Goal: Task Accomplishment & Management: Use online tool/utility

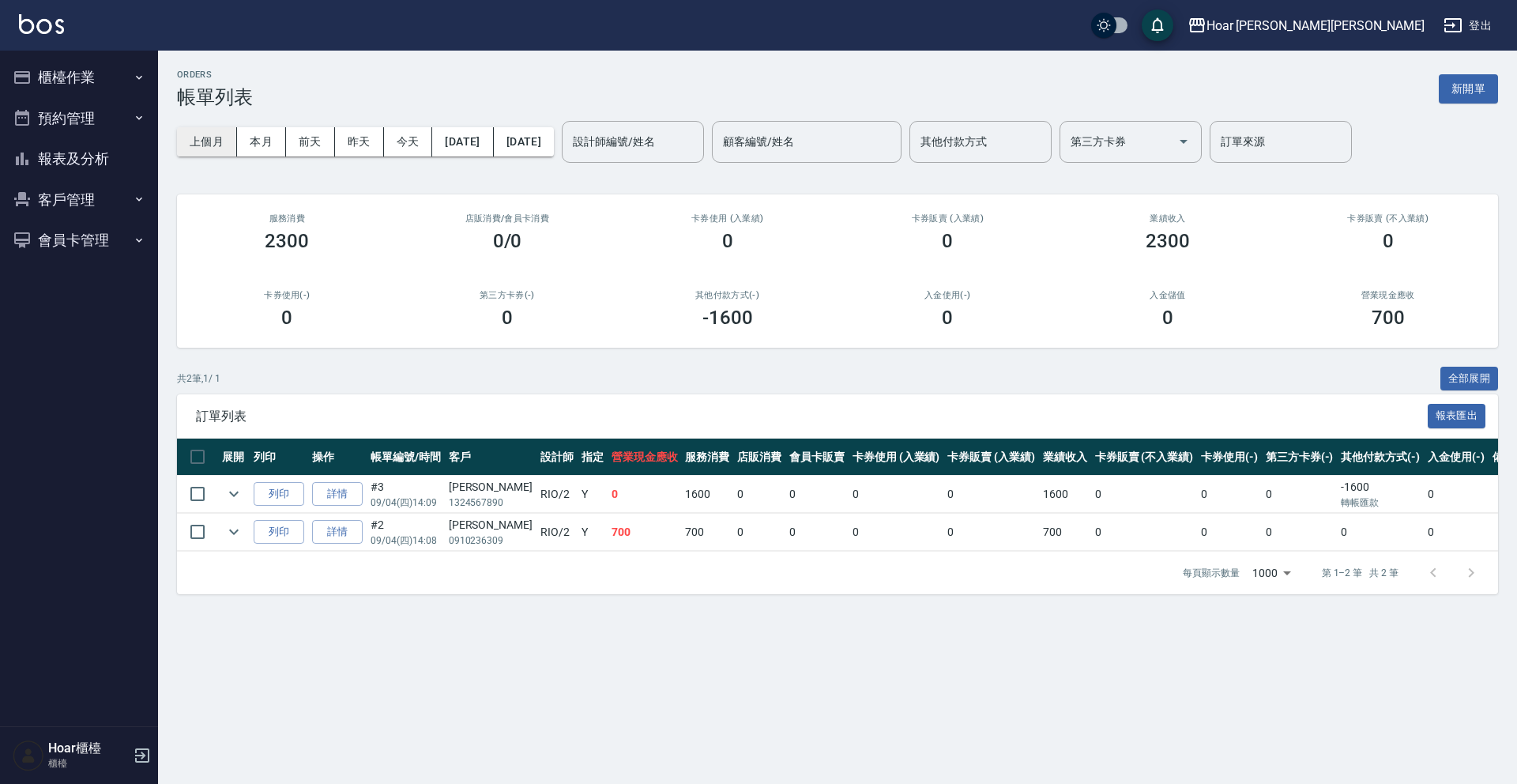
click at [220, 146] on button "上個月" at bounding box center [206, 141] width 60 height 29
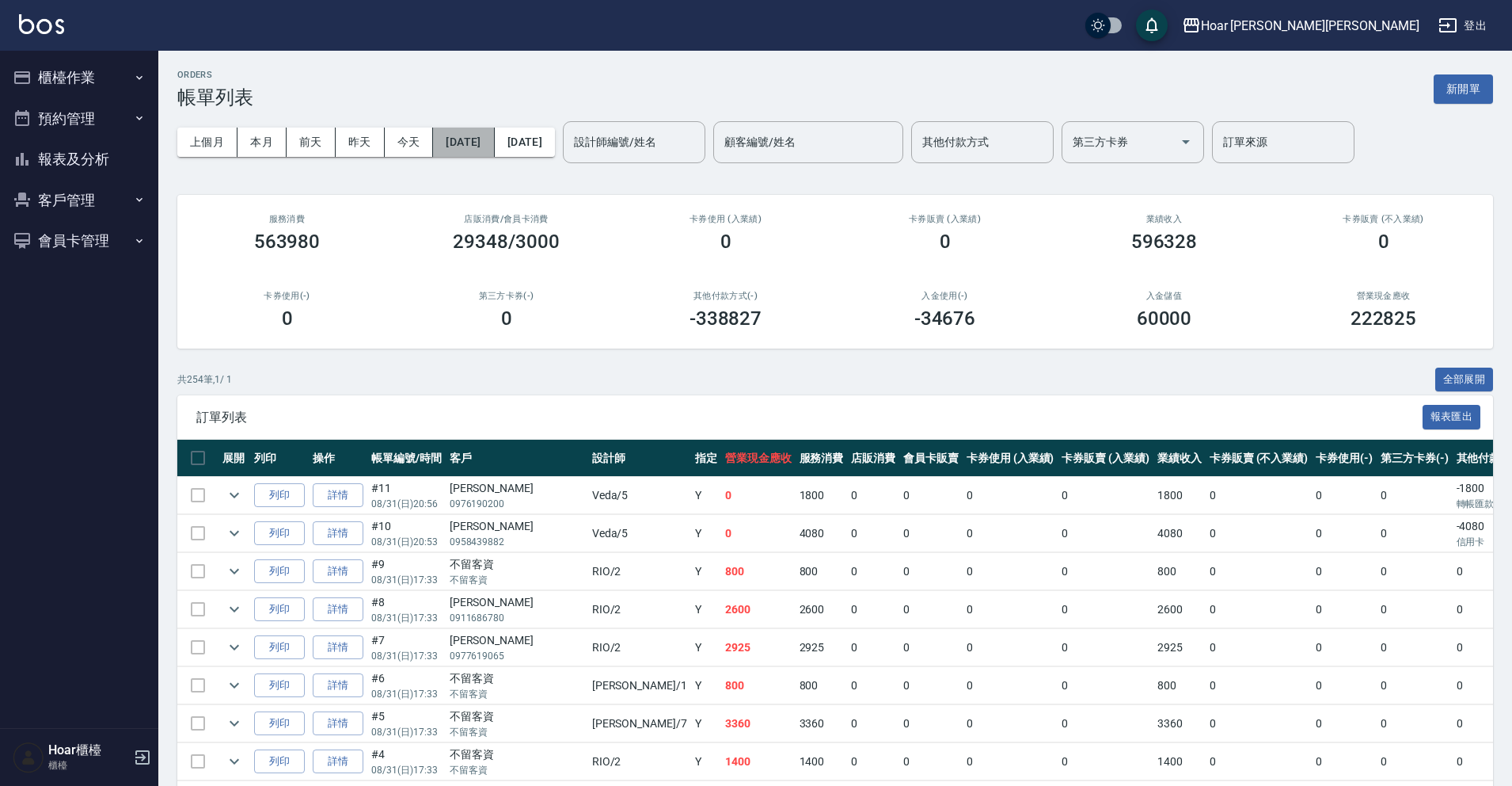
click at [494, 146] on button "[DATE]" at bounding box center [463, 142] width 61 height 30
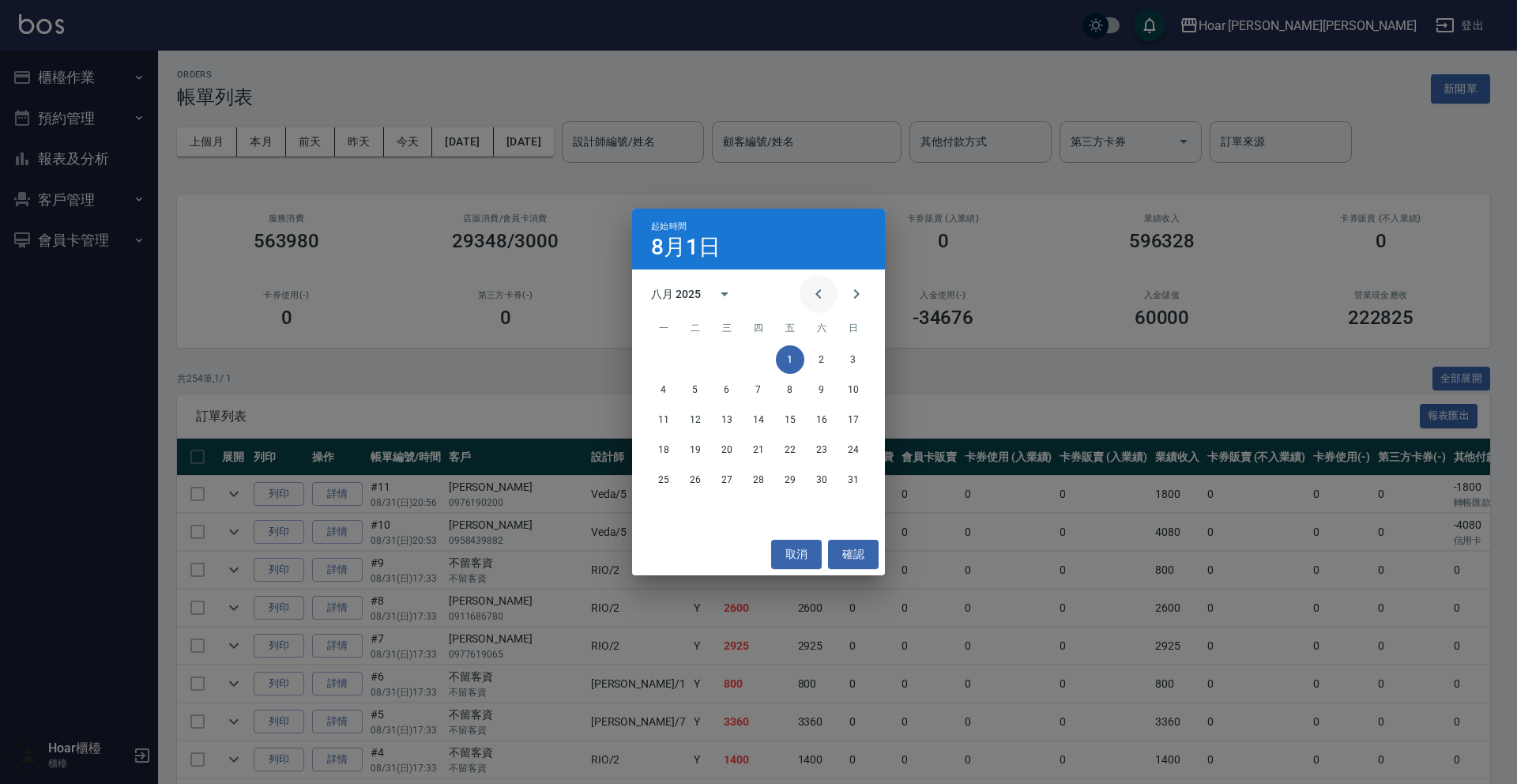
click at [815, 297] on icon "Previous month" at bounding box center [819, 294] width 19 height 19
click at [725, 356] on button "2" at bounding box center [727, 360] width 29 height 29
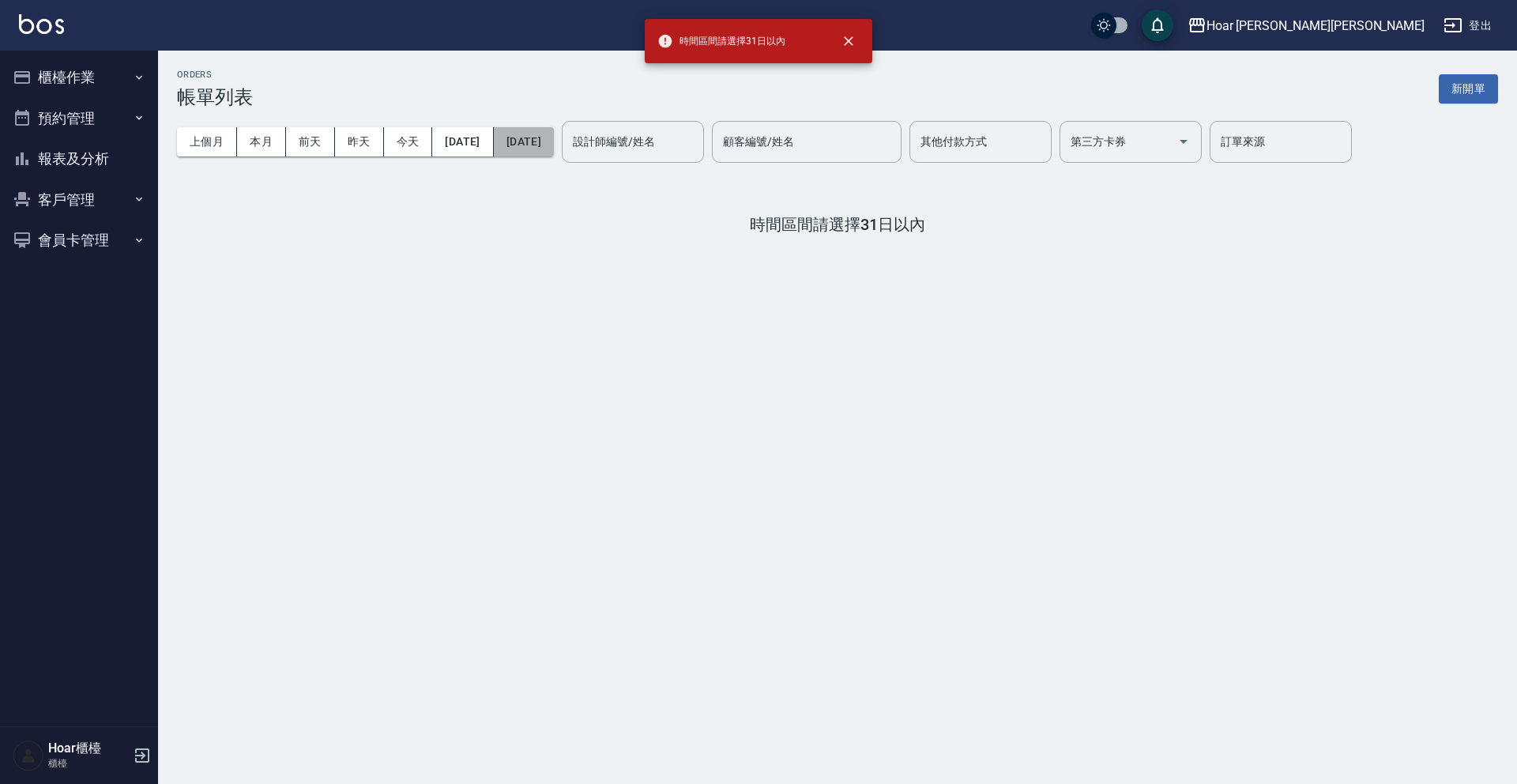
click at [554, 147] on button "[DATE]" at bounding box center [523, 141] width 60 height 29
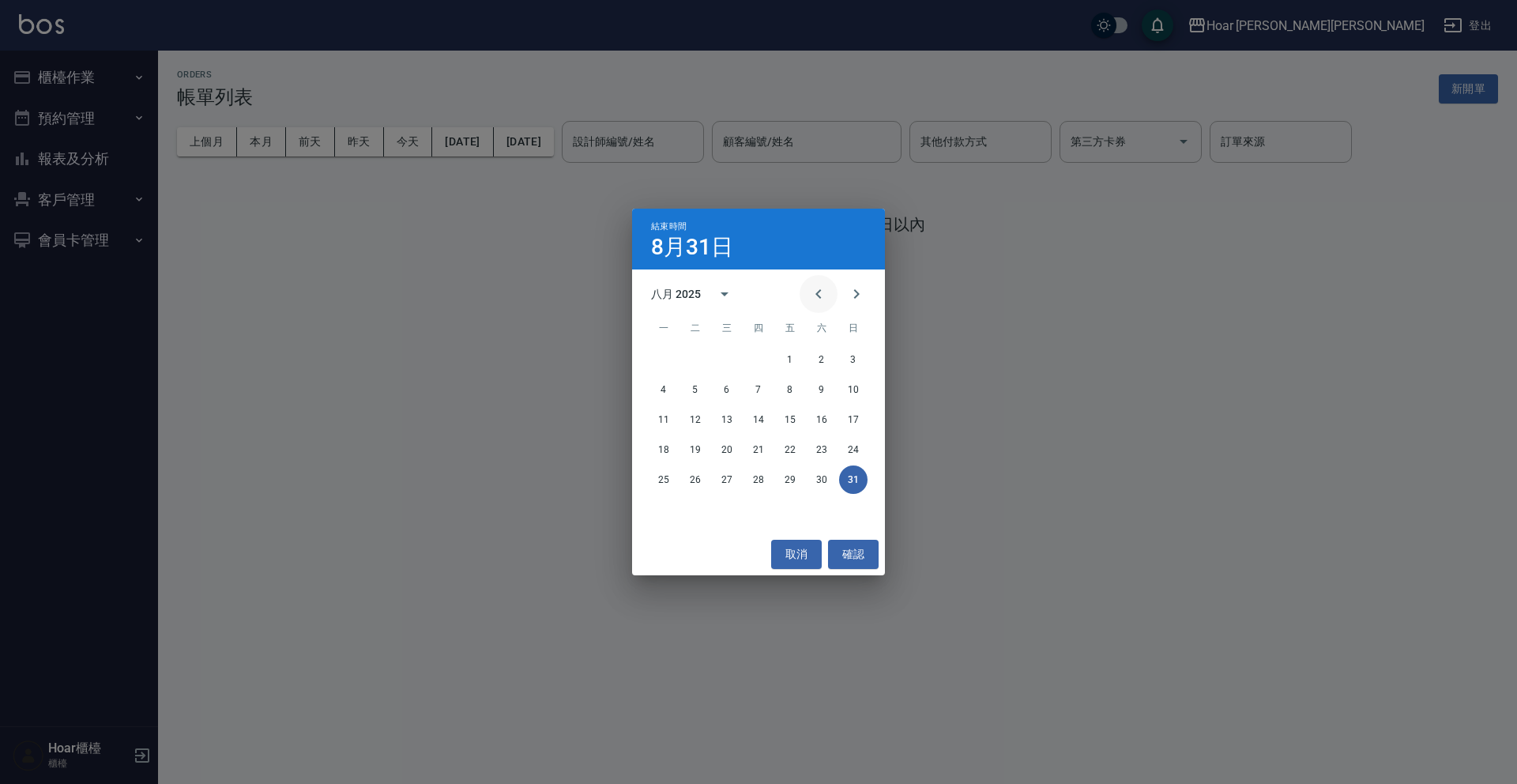
click at [821, 301] on icon "Previous month" at bounding box center [819, 294] width 19 height 19
click at [869, 302] on button "Next month" at bounding box center [856, 293] width 38 height 38
click at [734, 357] on button "2" at bounding box center [727, 360] width 29 height 29
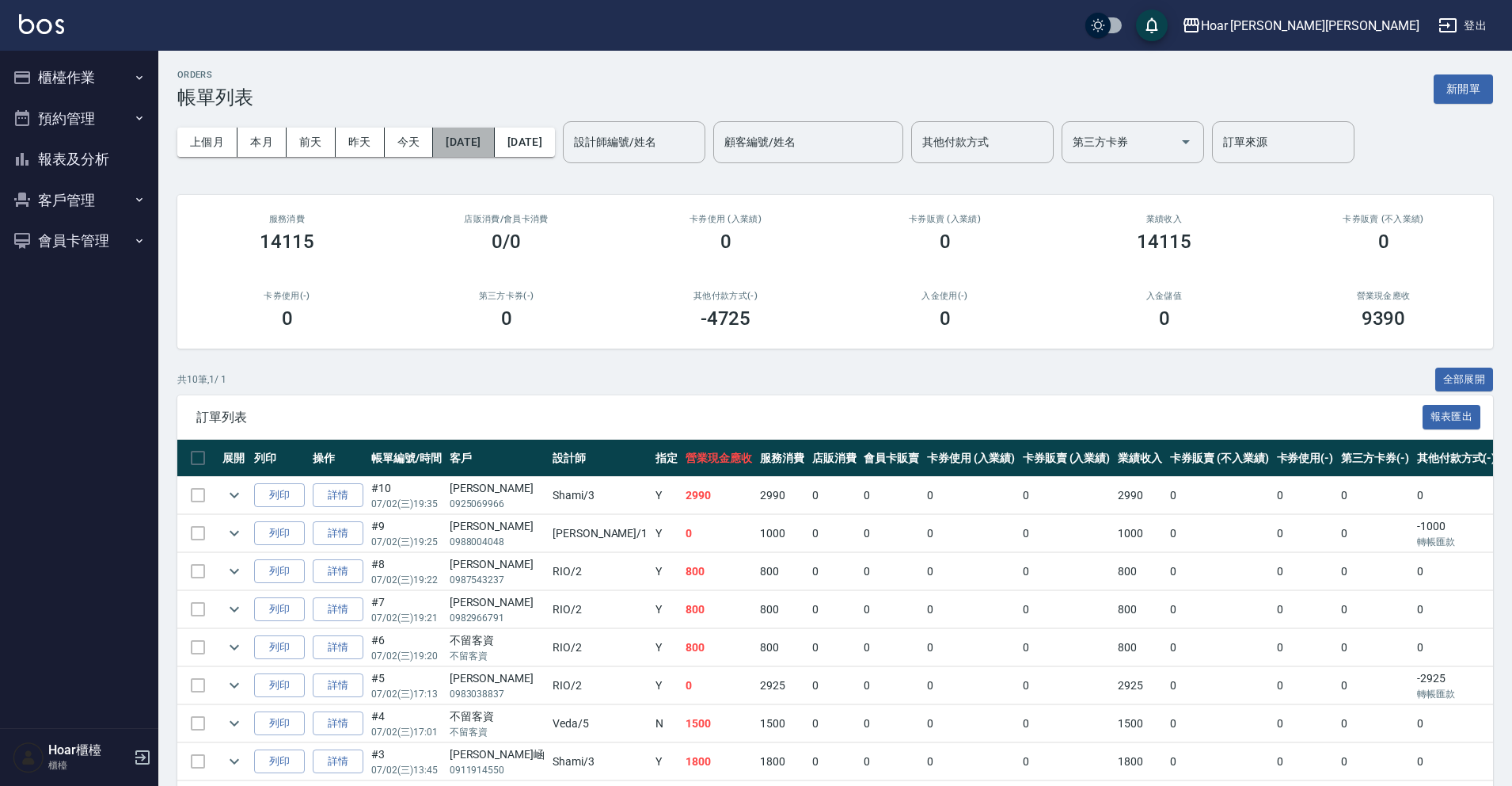
click at [494, 138] on button "[DATE]" at bounding box center [463, 142] width 61 height 30
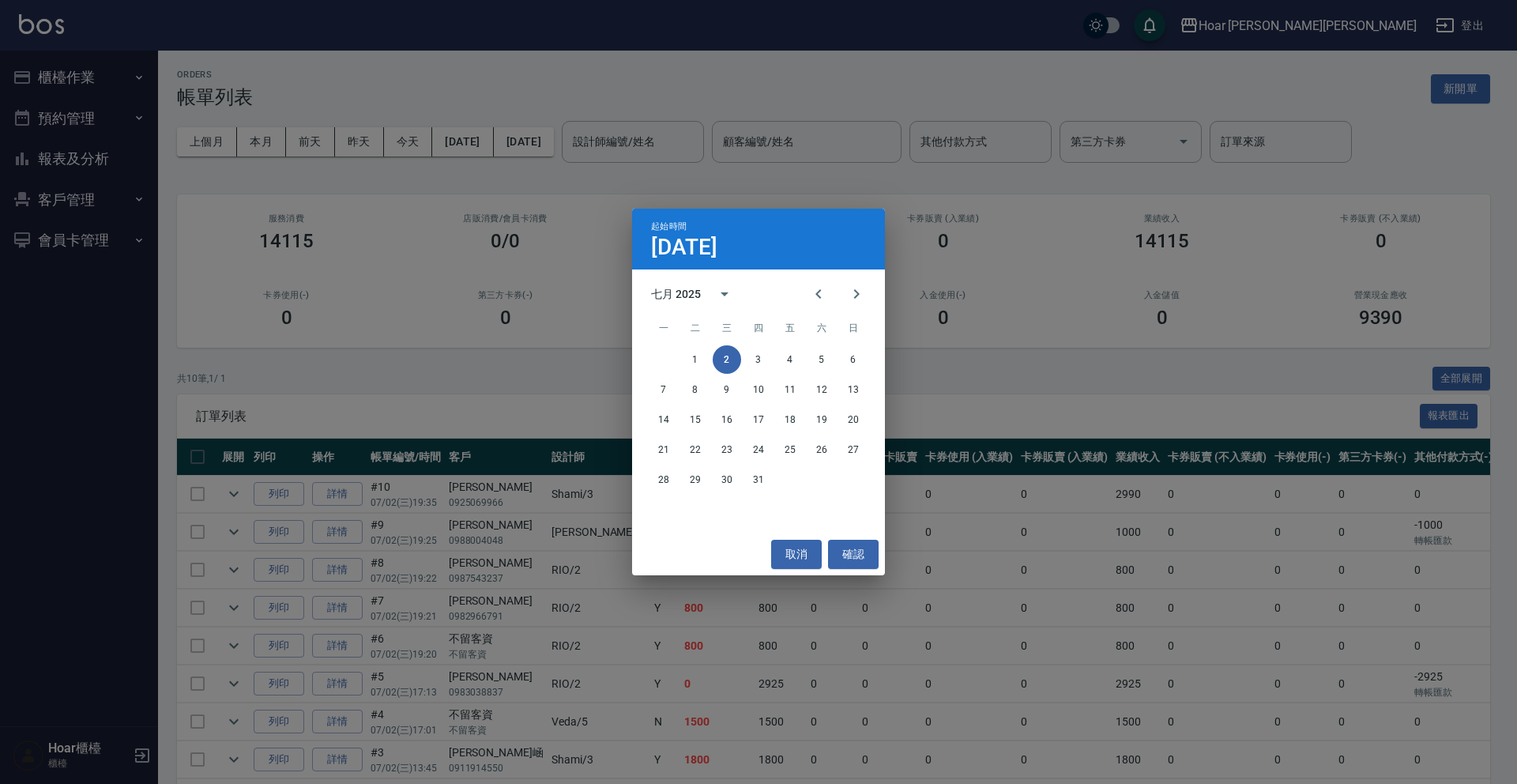
drag, startPoint x: 452, startPoint y: 181, endPoint x: 492, endPoint y: 162, distance: 44.3
click at [452, 181] on div "起始時間 [DATE] 七月 2025 一 二 三 四 五 六 日 1 2 3 4 5 6 7 8 9 10 11 12 13 14 15 16 17 18 …" at bounding box center [758, 392] width 1517 height 784
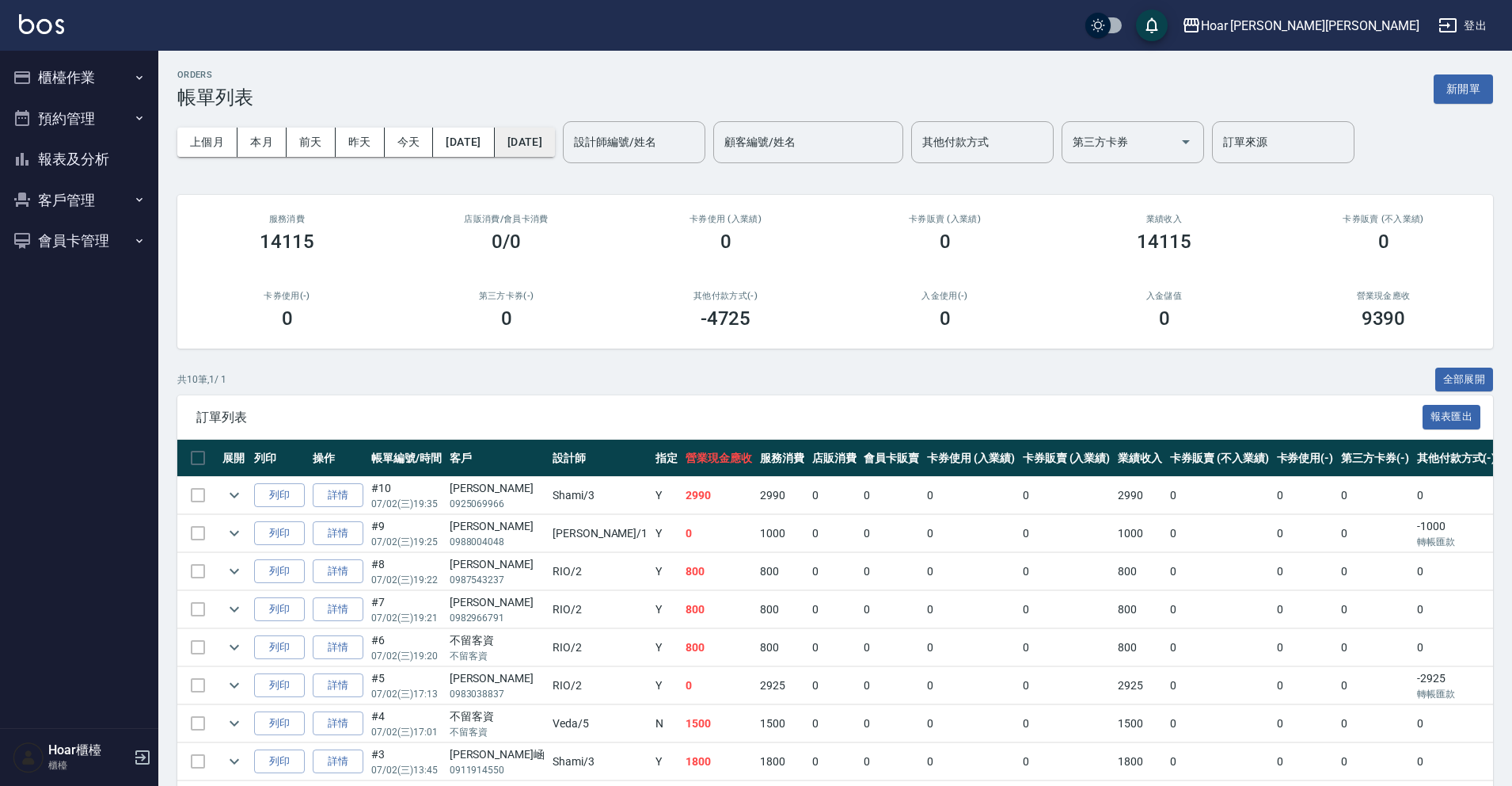
click at [544, 147] on button "[DATE]" at bounding box center [524, 142] width 60 height 30
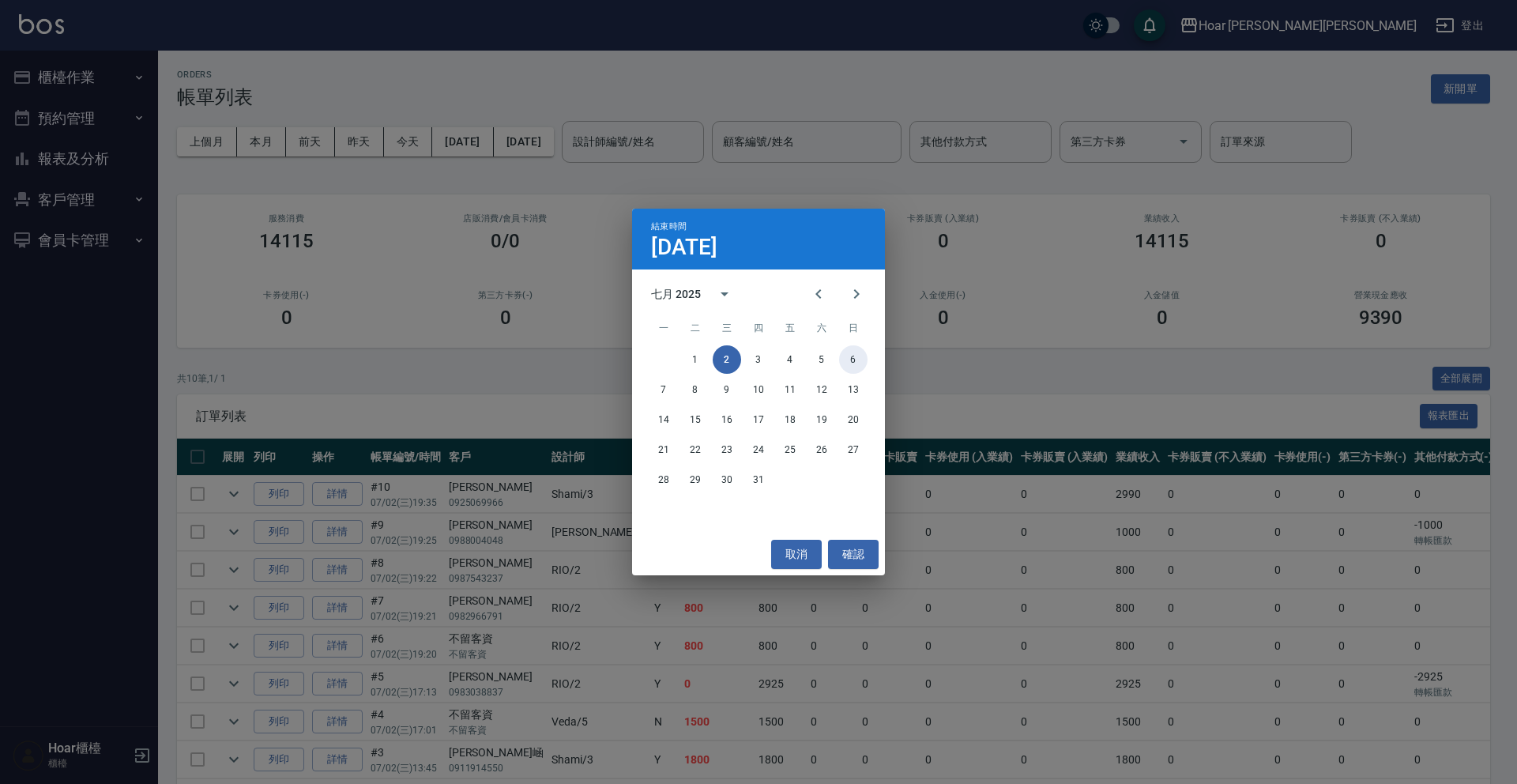
click at [840, 354] on button "6" at bounding box center [853, 360] width 29 height 29
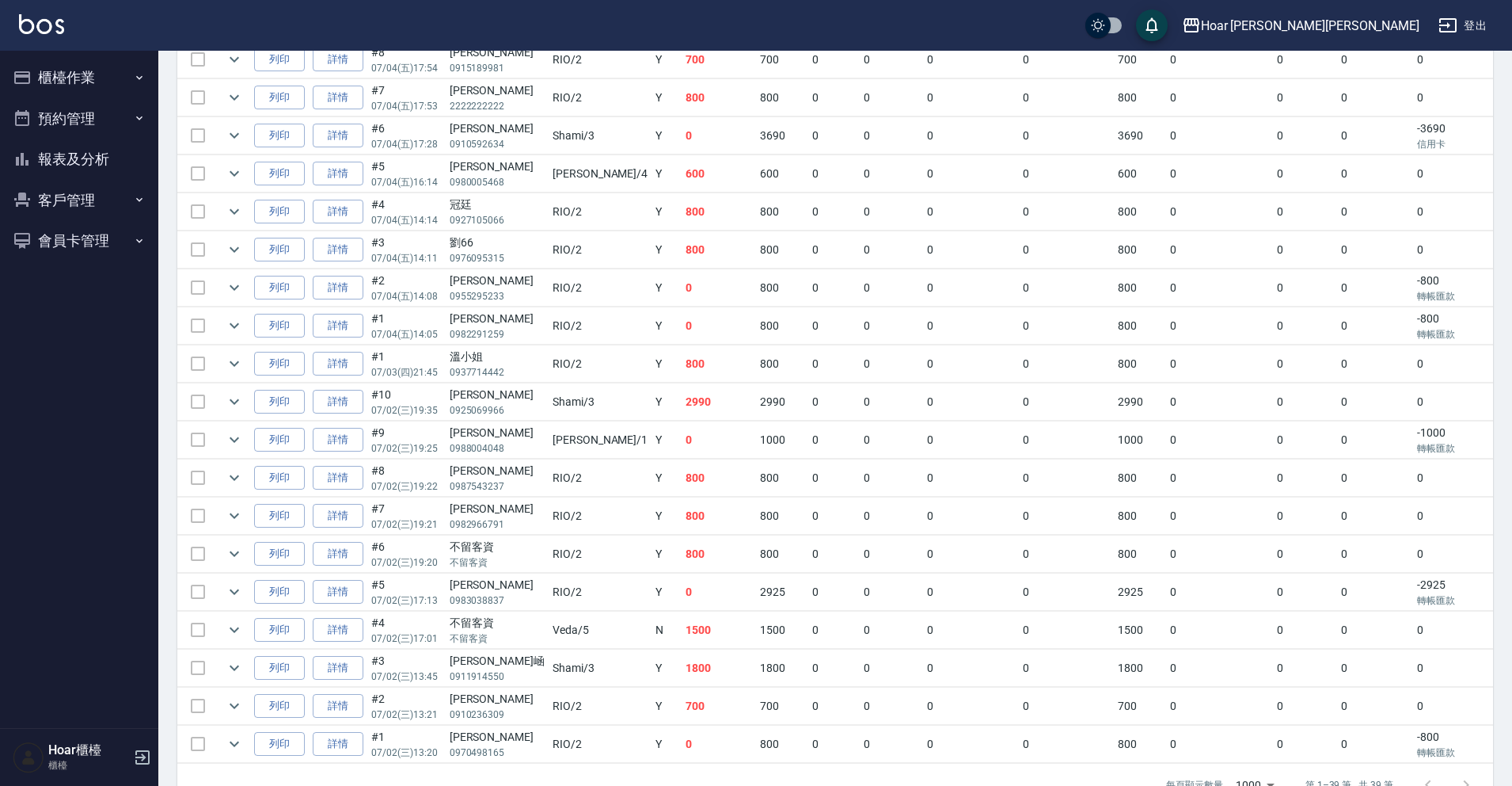
scroll to position [1249, 0]
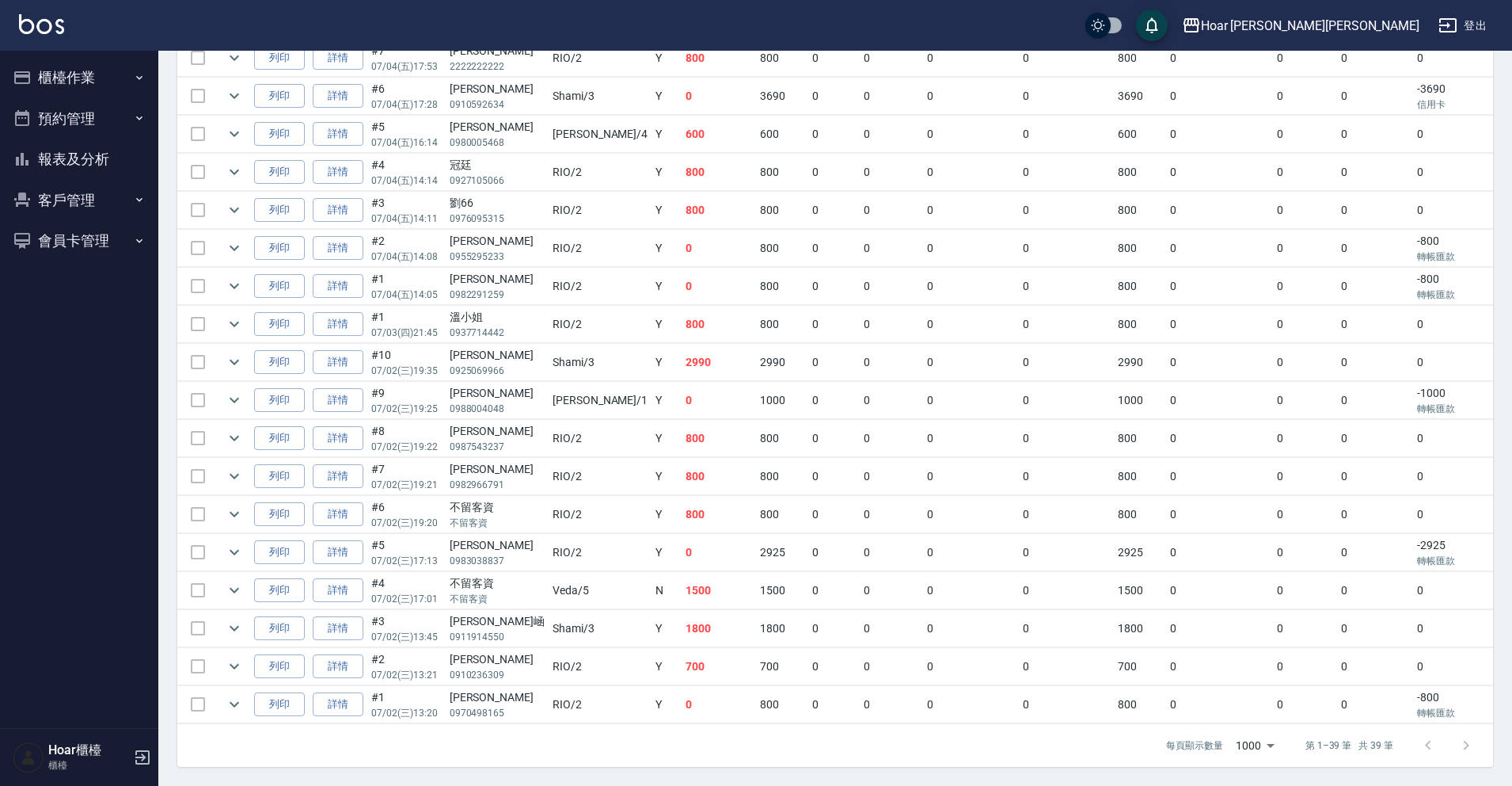
click at [91, 89] on button "櫃檯作業" at bounding box center [79, 78] width 146 height 41
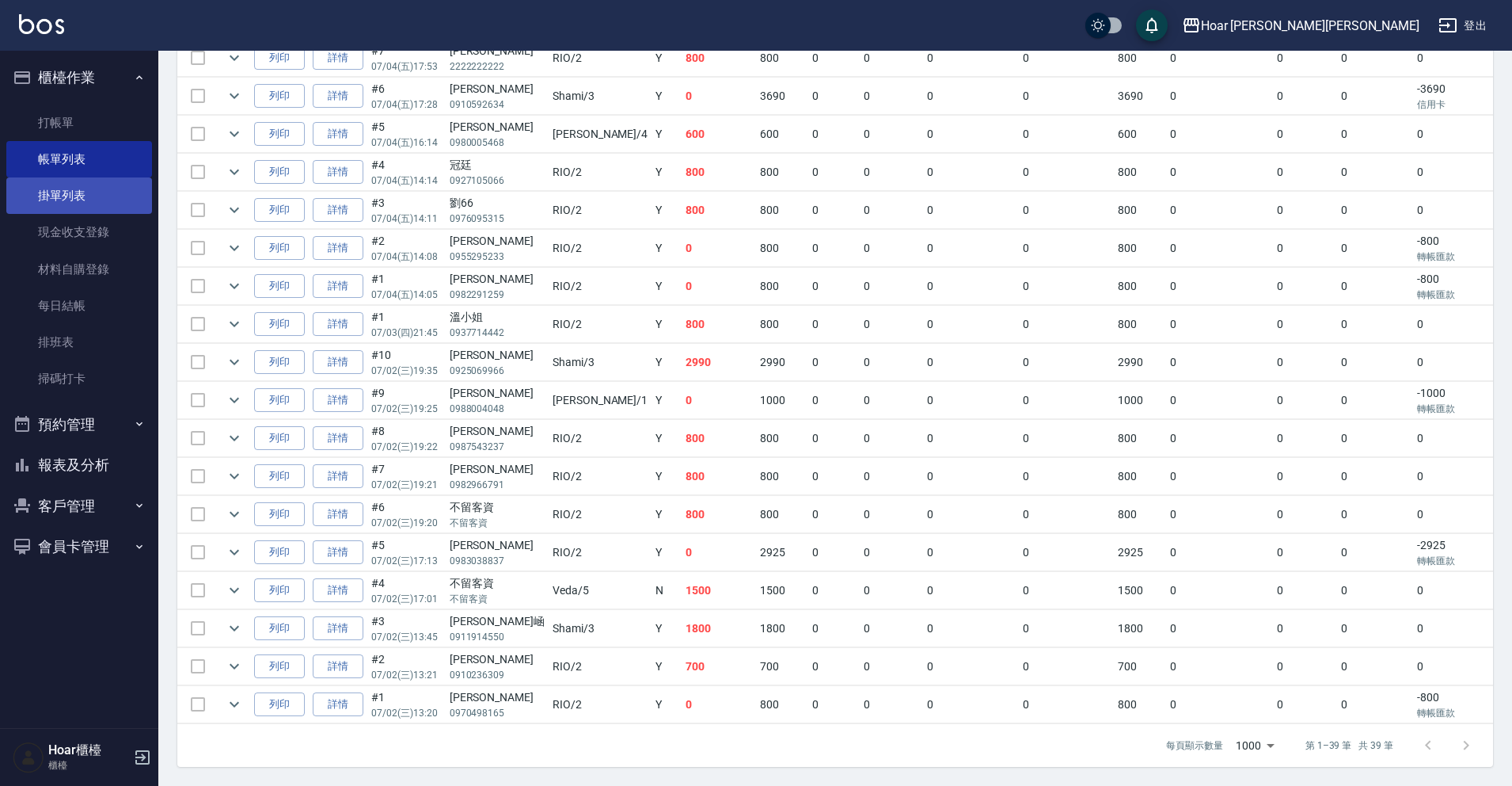
click at [85, 187] on link "掛單列表" at bounding box center [79, 195] width 146 height 36
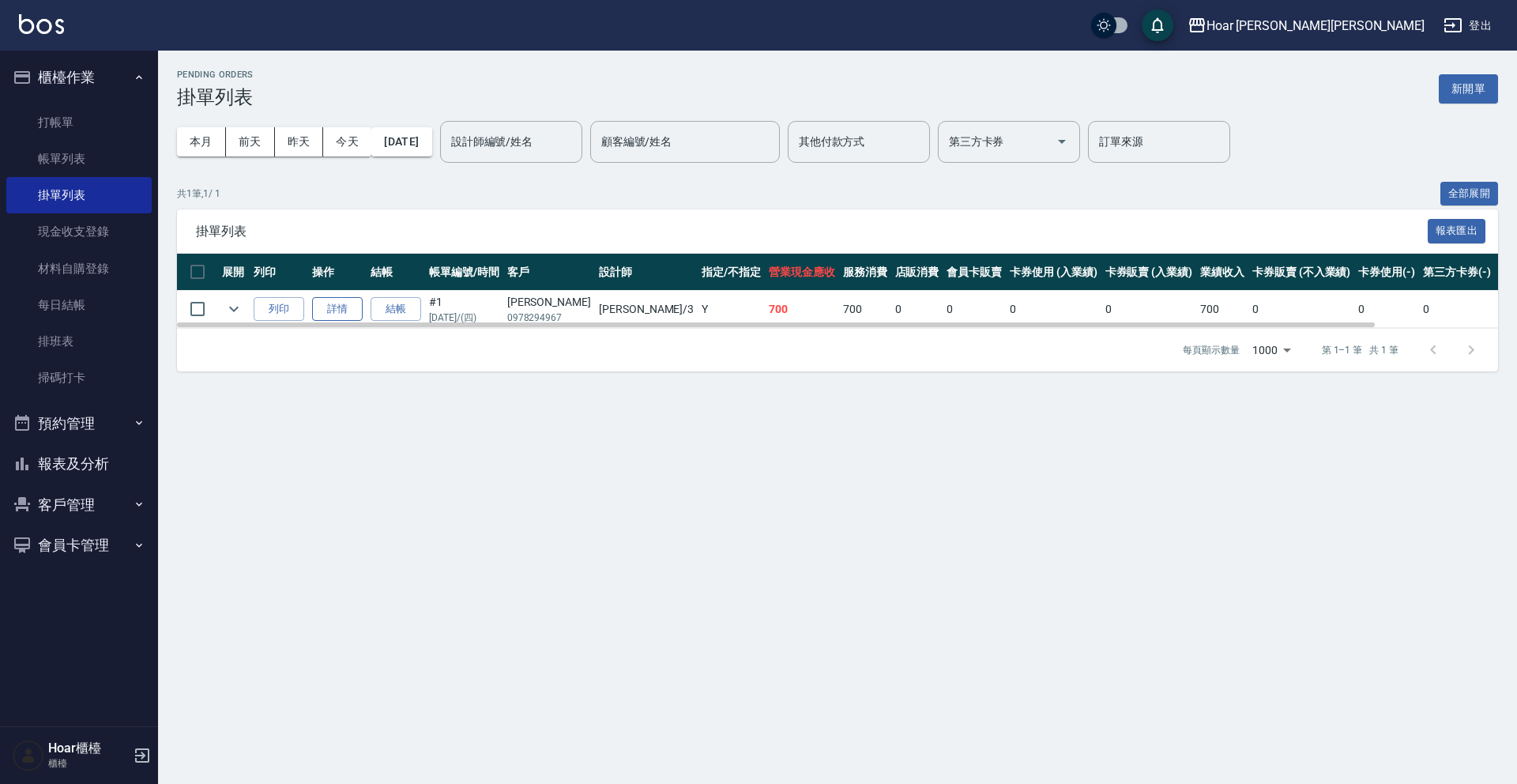
click at [329, 312] on link "詳情" at bounding box center [338, 309] width 51 height 24
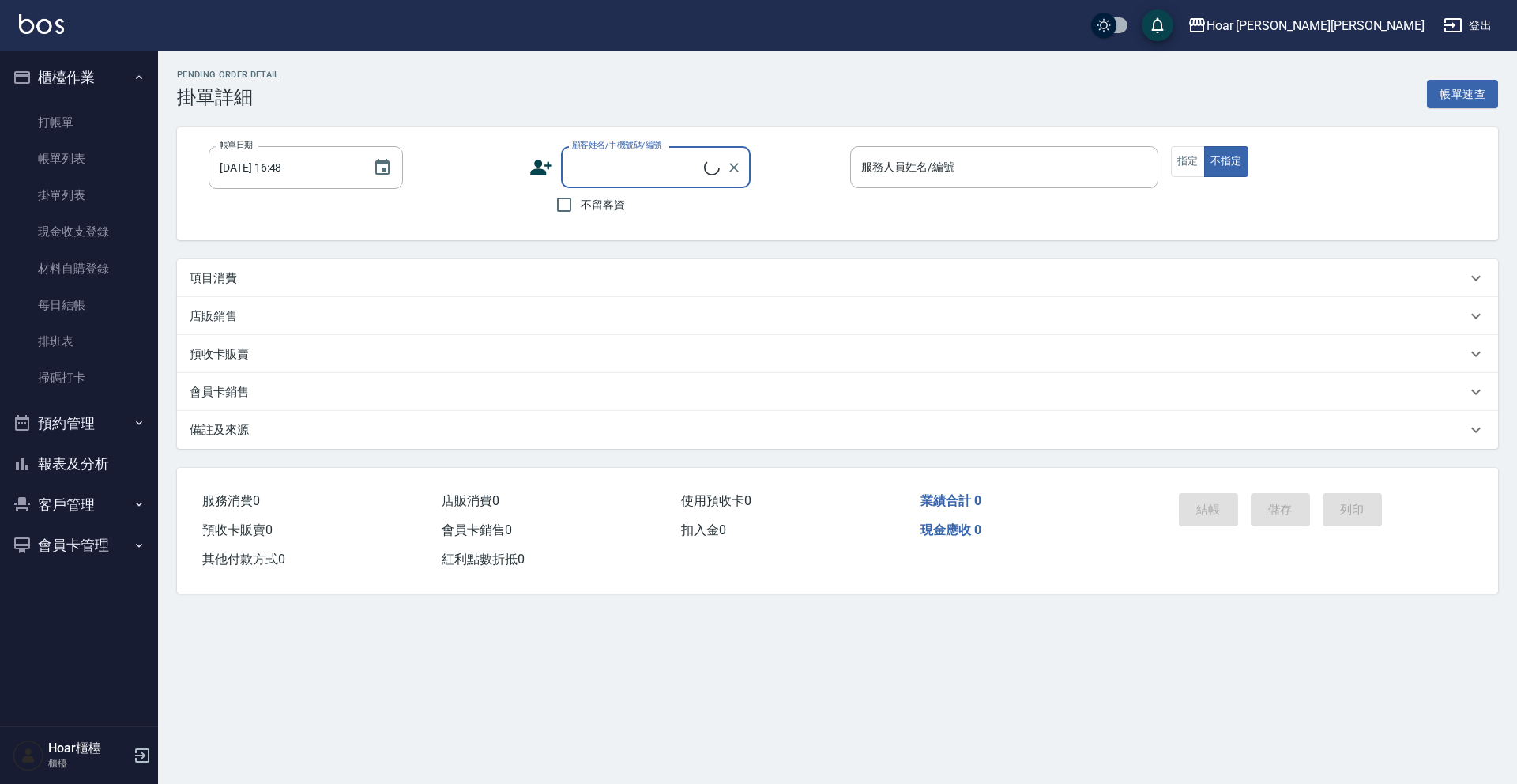
type input "[DATE] 11:12"
type input "Shami-3"
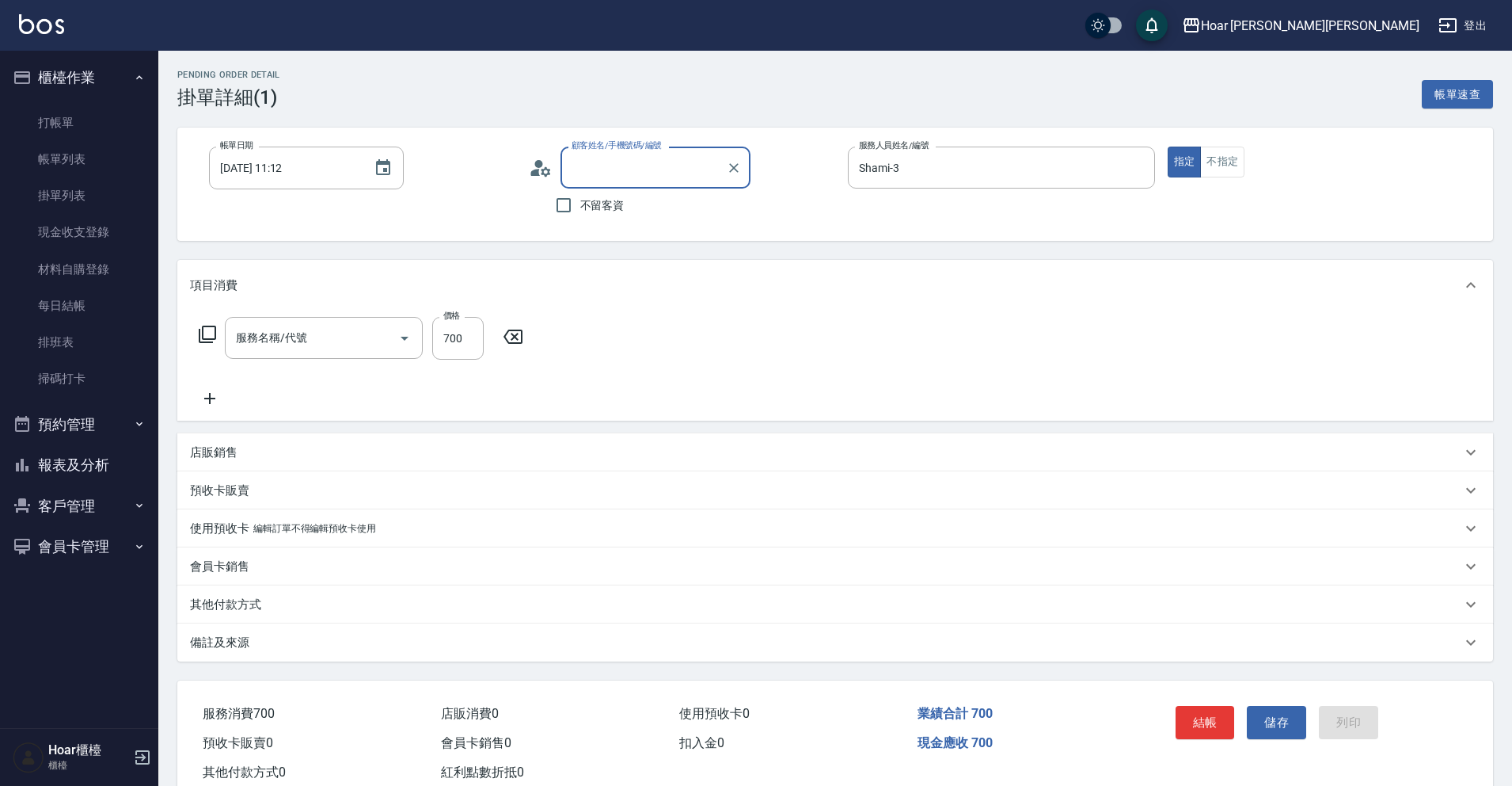
type input "剪髮(201)"
type input "[PERSON_NAME]/0978294967/"
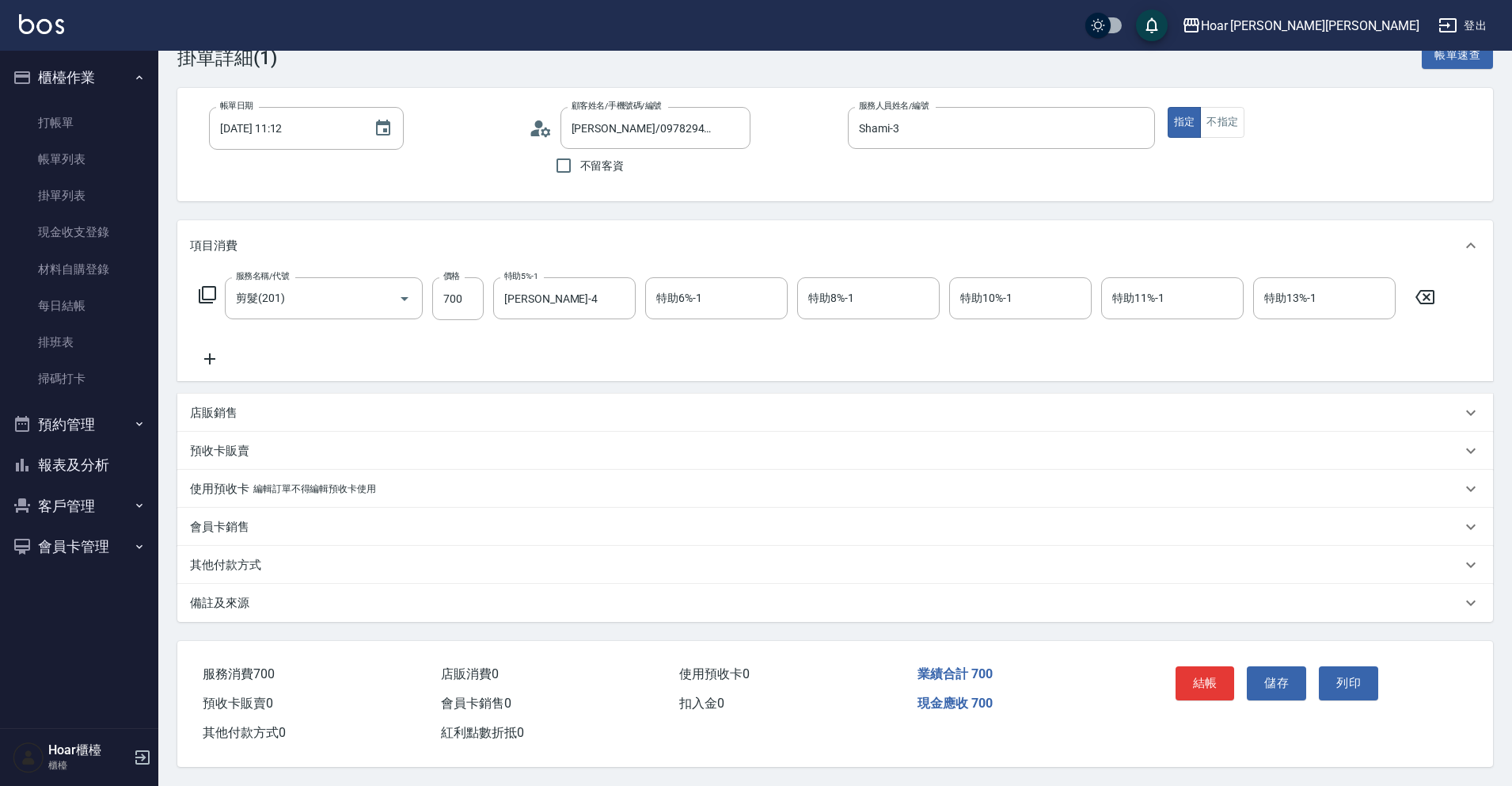
click at [281, 548] on div "其他付款方式" at bounding box center [834, 564] width 1315 height 38
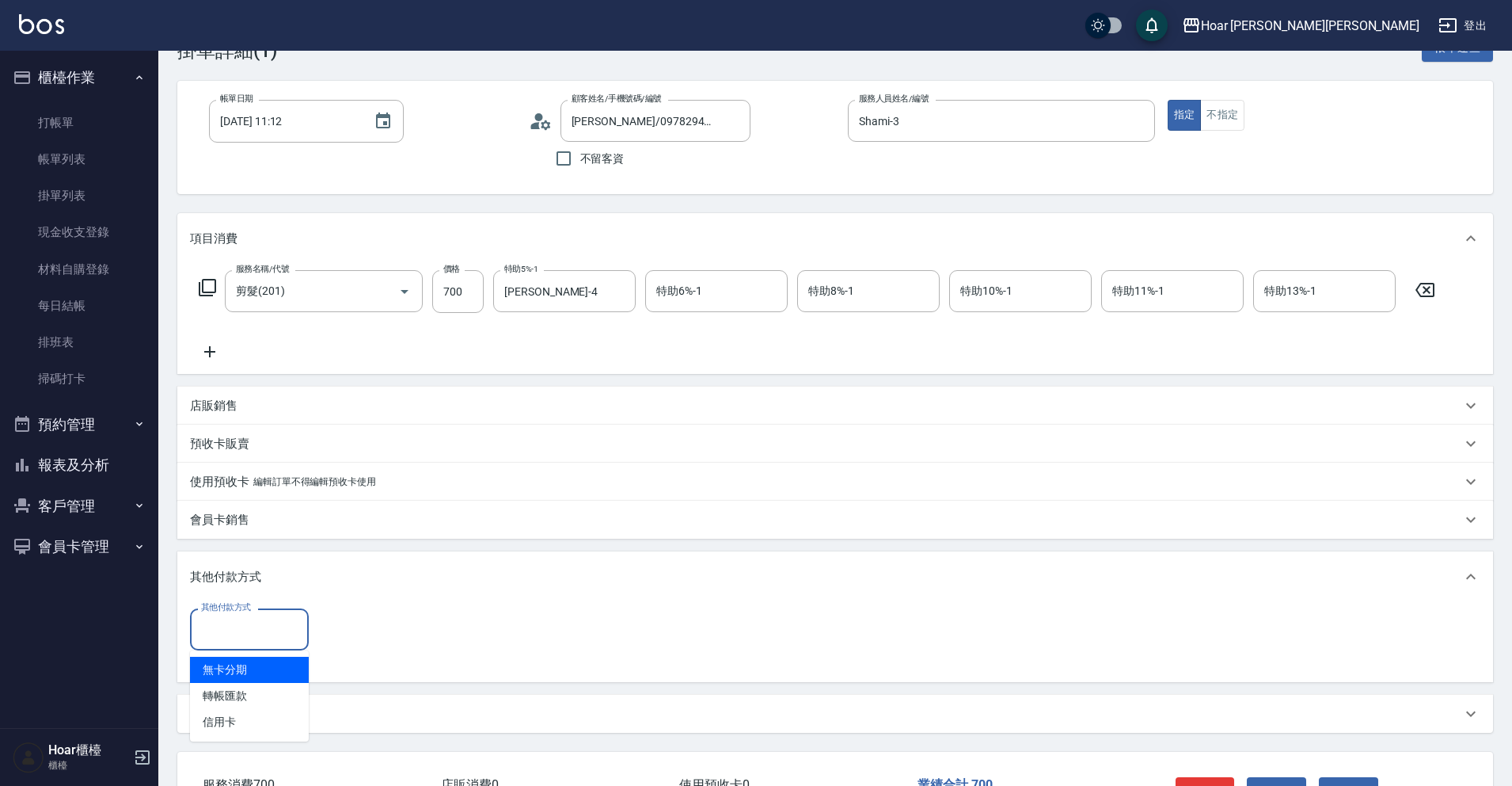
drag, startPoint x: 273, startPoint y: 640, endPoint x: 280, endPoint y: 646, distance: 9.2
click at [273, 640] on input "其他付款方式" at bounding box center [250, 629] width 105 height 28
drag, startPoint x: 279, startPoint y: 693, endPoint x: 329, endPoint y: 664, distance: 57.8
click at [280, 692] on span "轉帳匯款" at bounding box center [249, 696] width 119 height 26
type input "轉帳匯款"
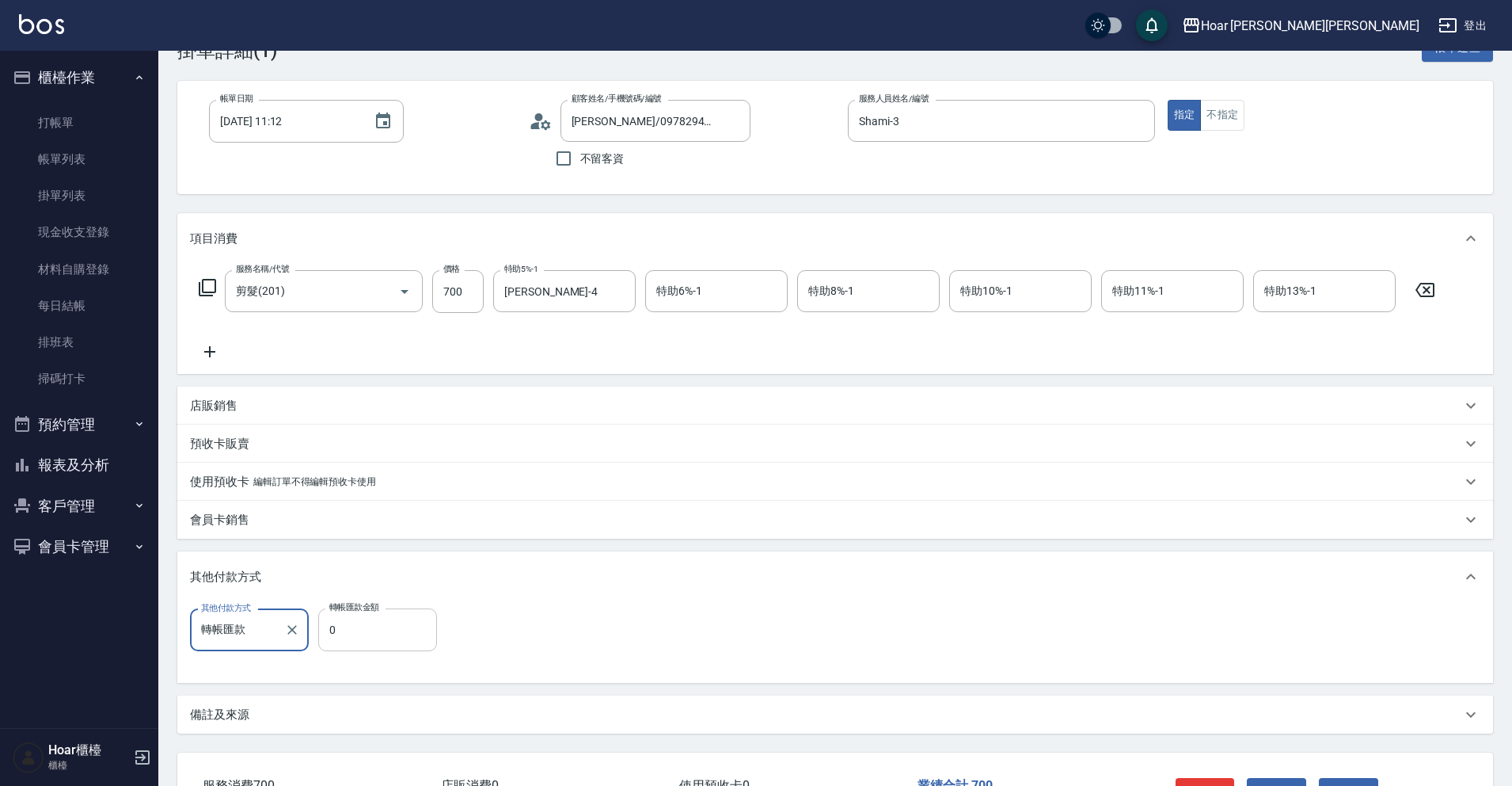
click at [350, 647] on input "0" at bounding box center [377, 629] width 119 height 43
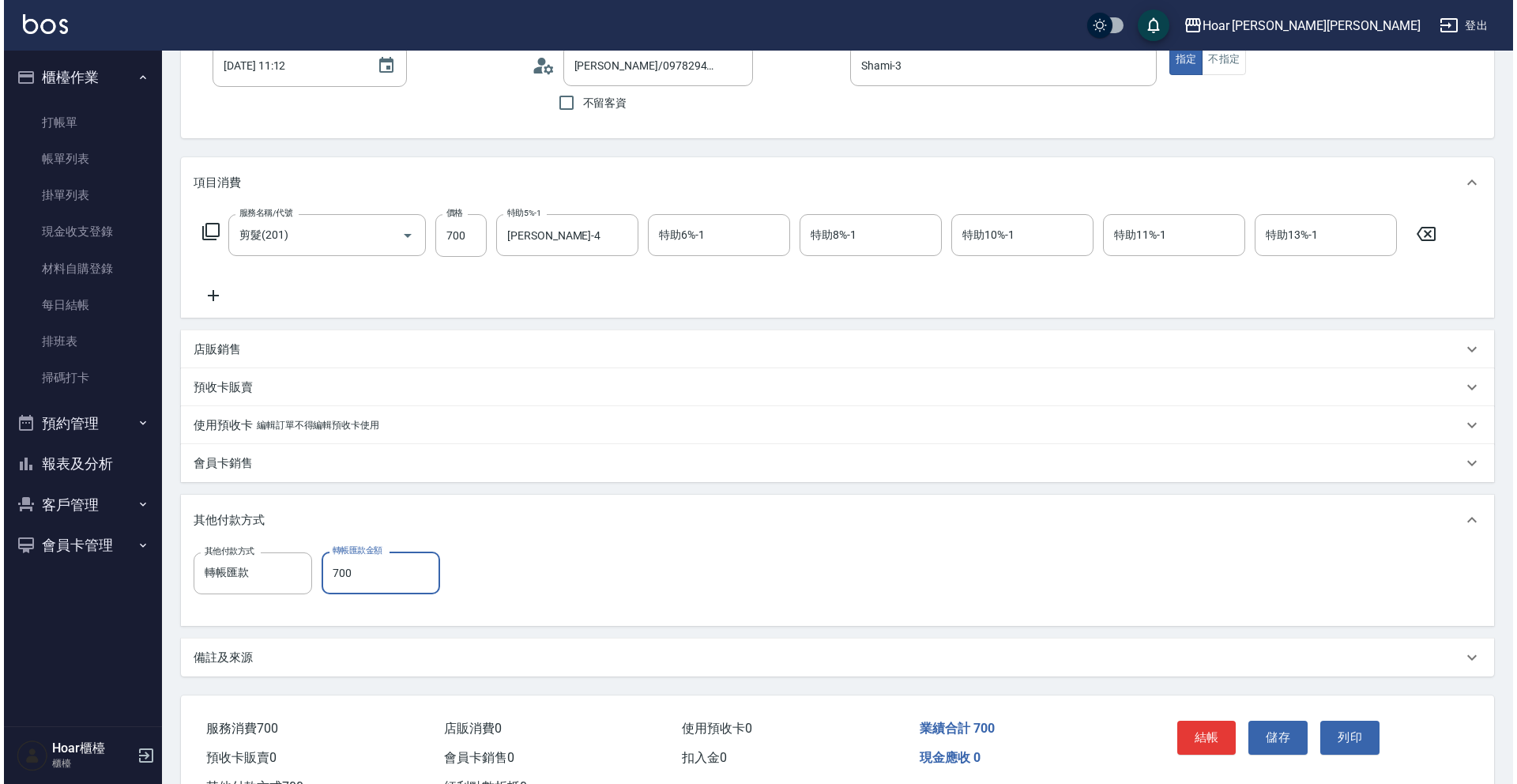
scroll to position [178, 0]
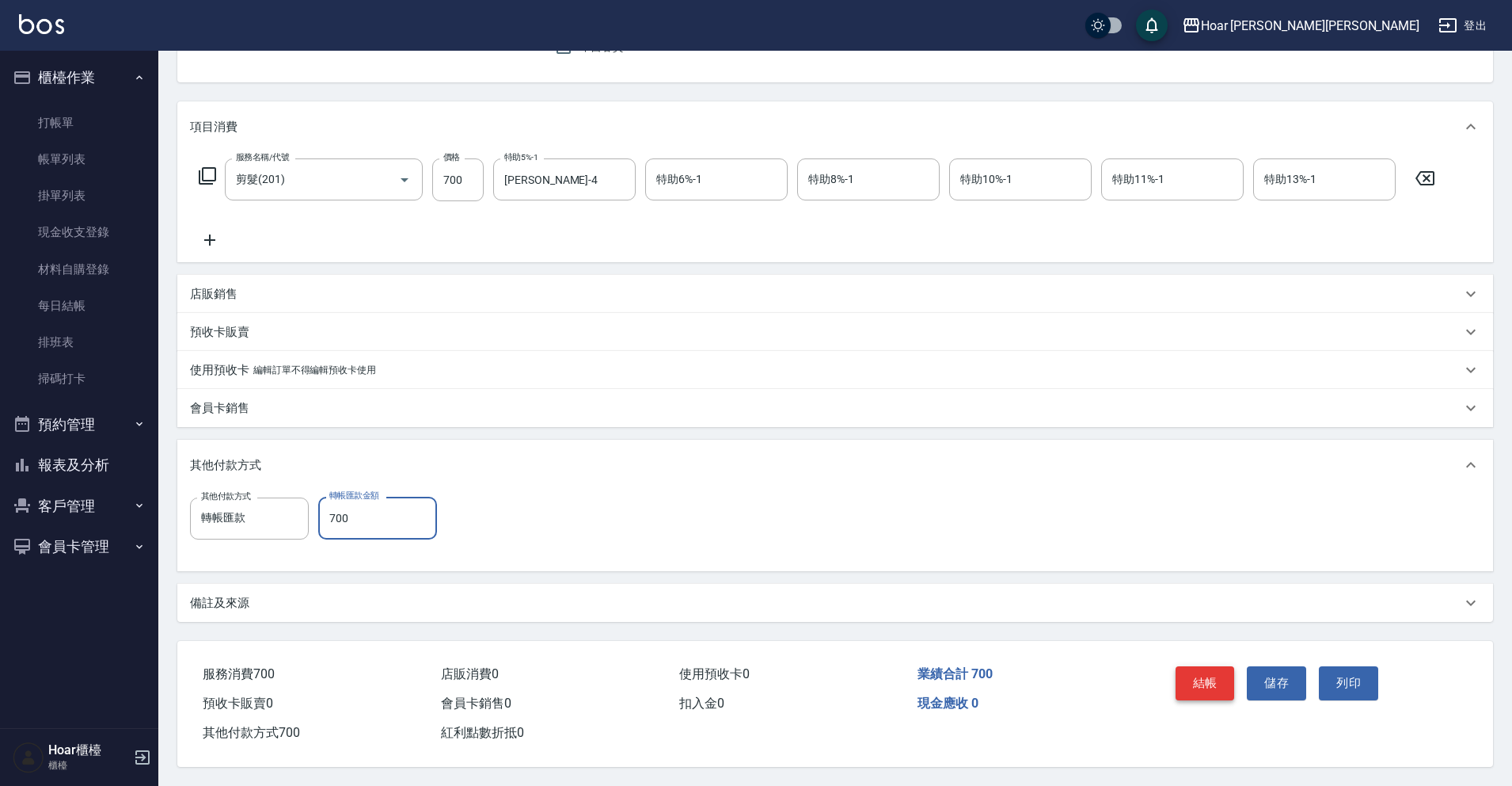
type input "700"
click at [1221, 686] on button "結帳" at bounding box center [1205, 682] width 59 height 33
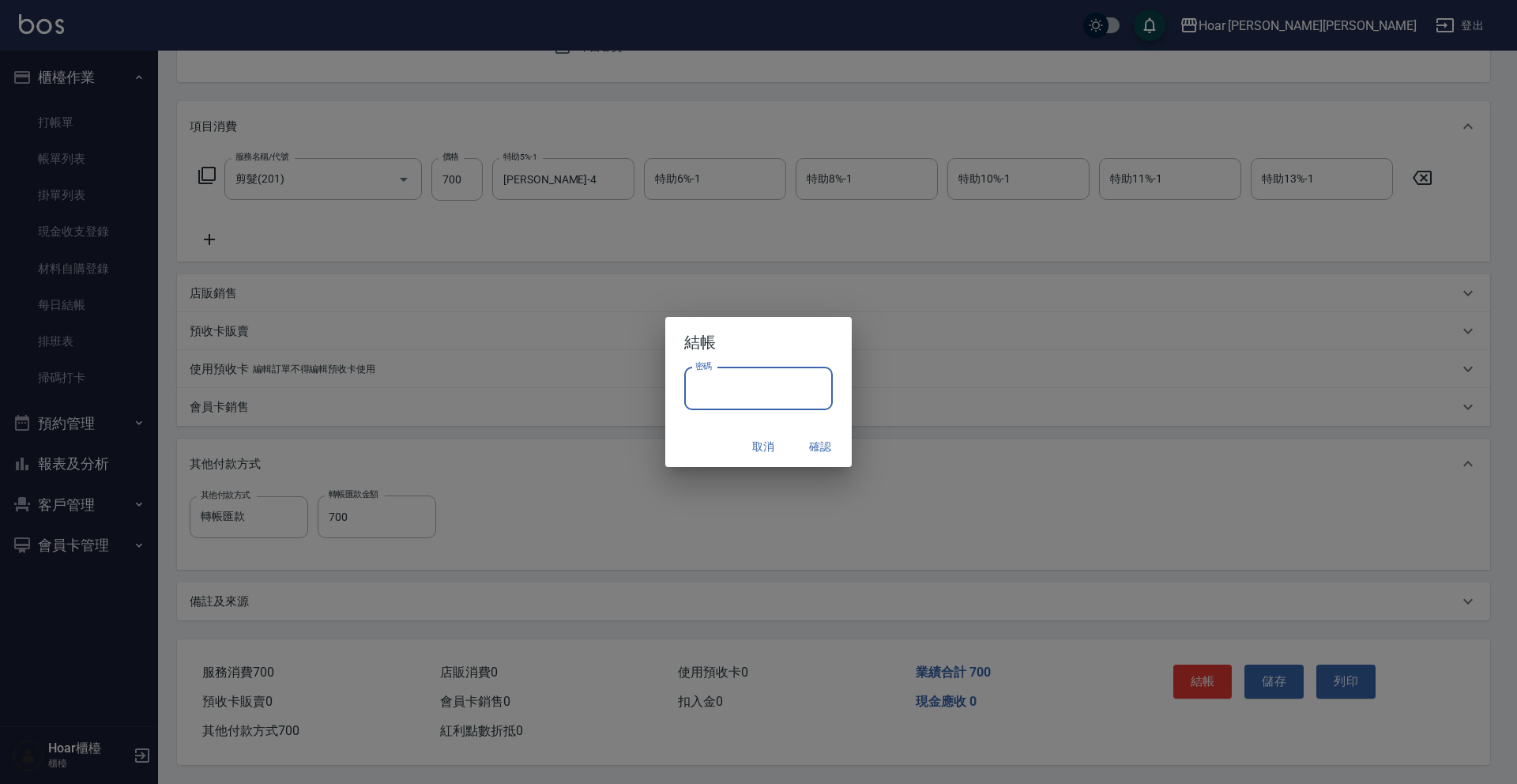
click at [772, 389] on input "密碼" at bounding box center [758, 388] width 148 height 43
type input "****"
click at [815, 460] on button "確認" at bounding box center [820, 446] width 51 height 29
